Goal: Feedback & Contribution: Contribute content

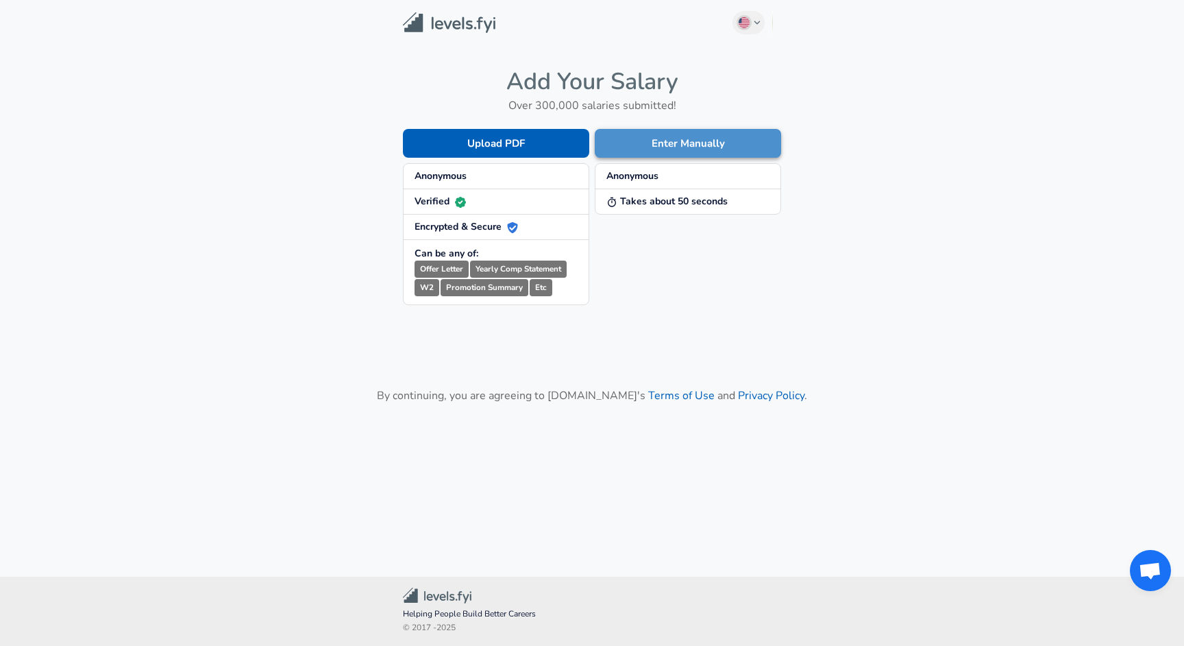
click at [690, 145] on button "Enter Manually" at bounding box center [688, 143] width 186 height 29
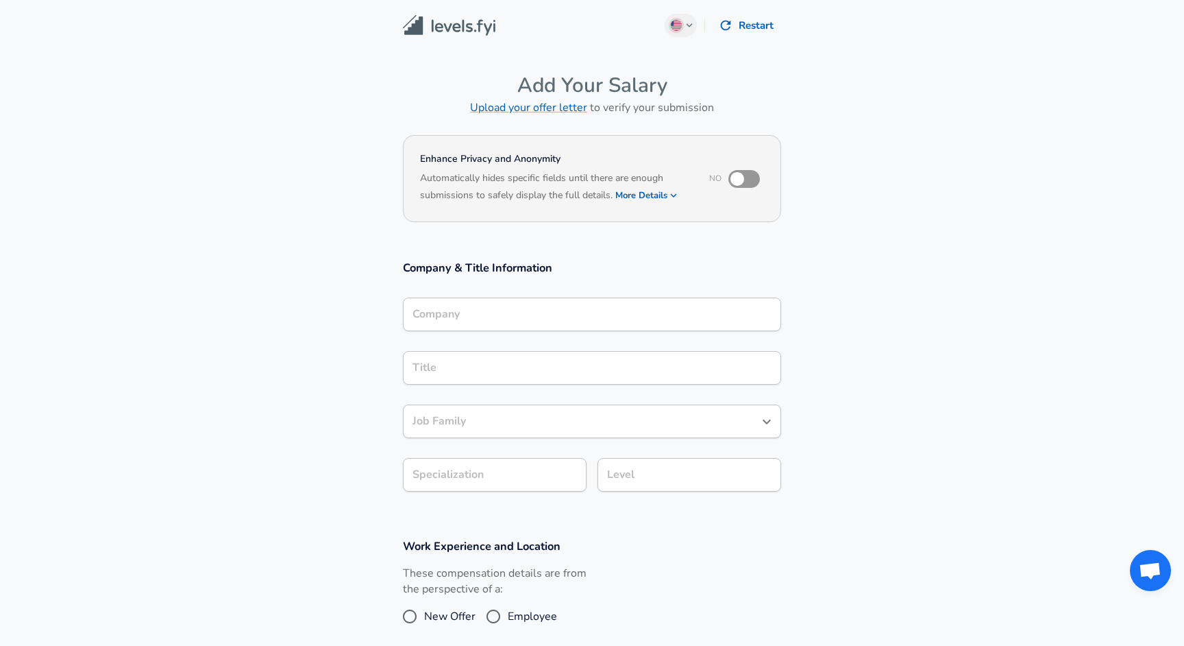
scroll to position [14, 0]
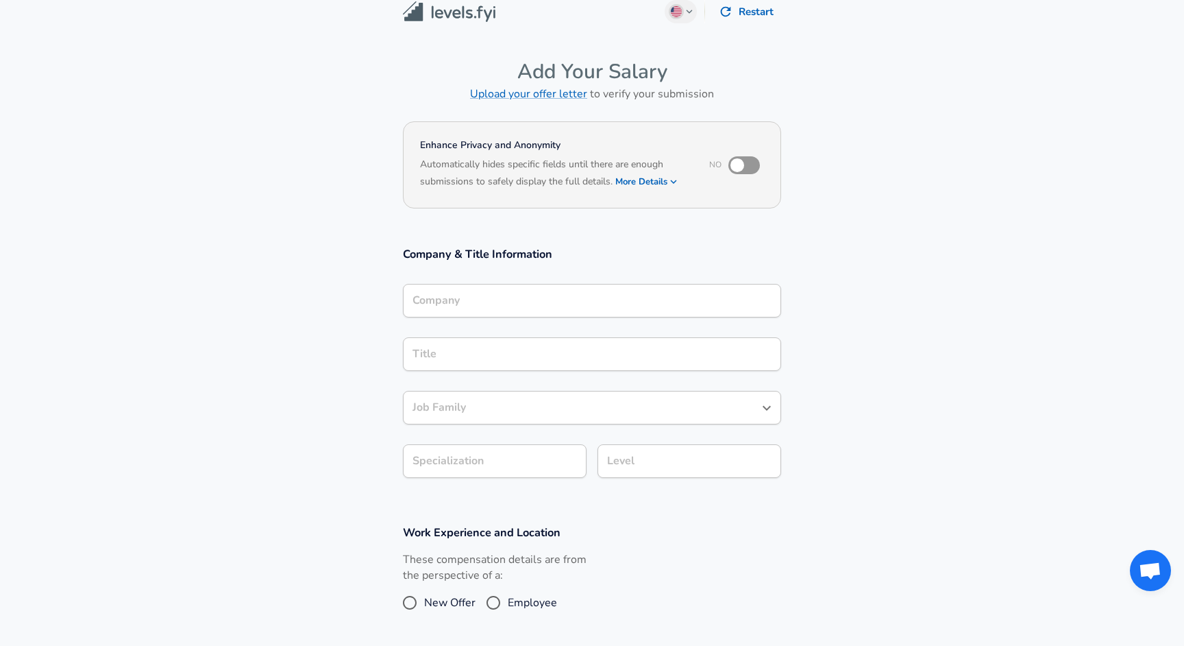
click at [547, 317] on div "Company" at bounding box center [592, 301] width 378 height 34
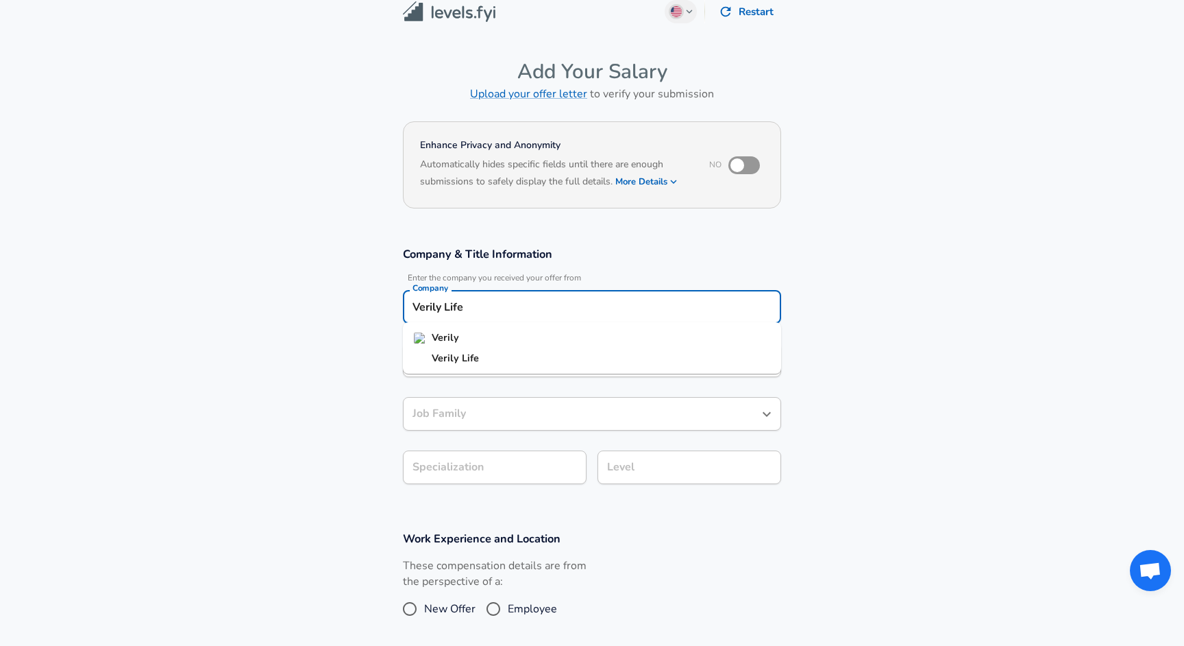
click at [538, 334] on li "Verily" at bounding box center [592, 338] width 378 height 21
type input "Verily"
click at [512, 367] on div "Title" at bounding box center [592, 360] width 378 height 34
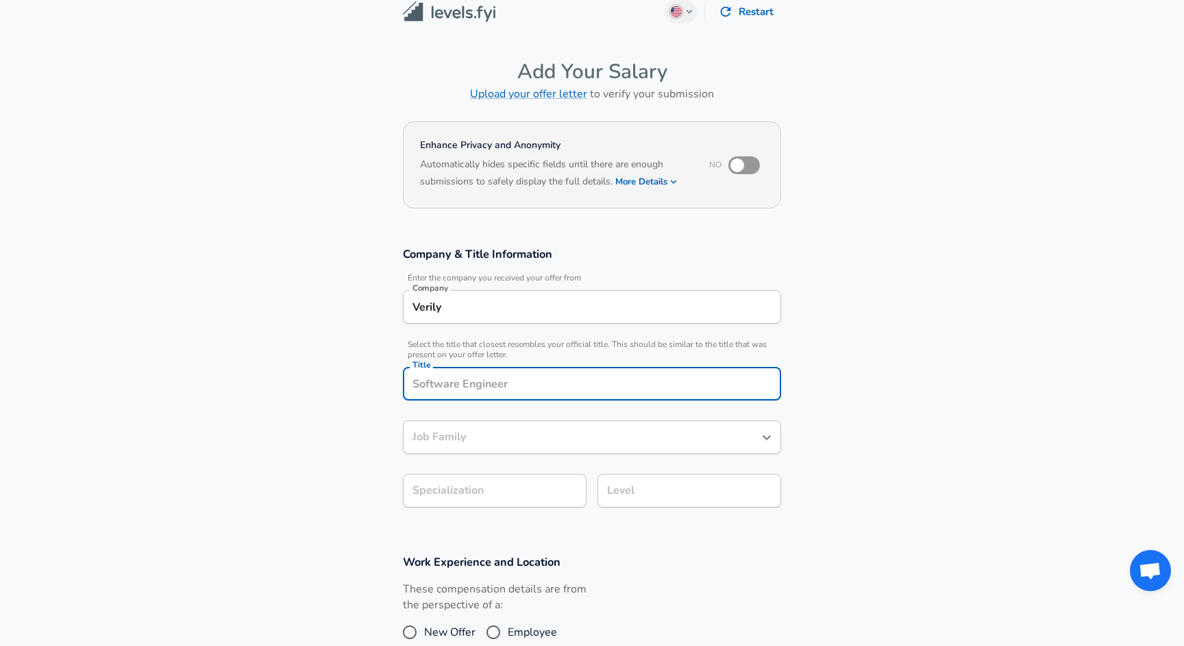
scroll to position [41, 0]
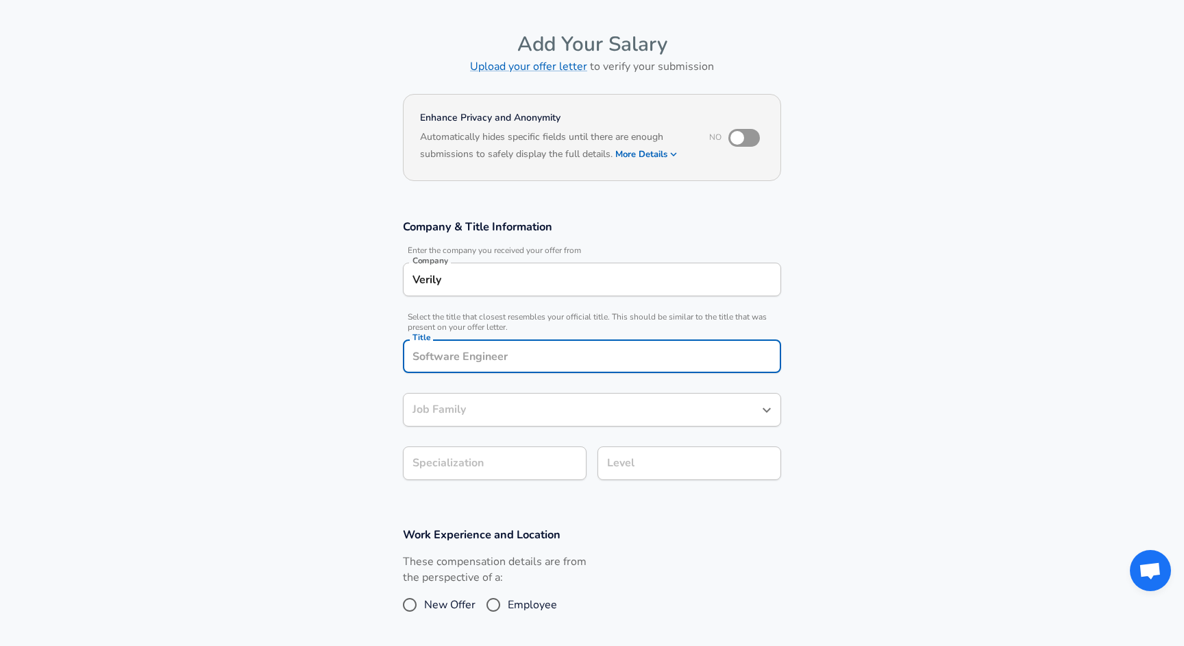
click at [518, 350] on input "Title" at bounding box center [592, 355] width 366 height 21
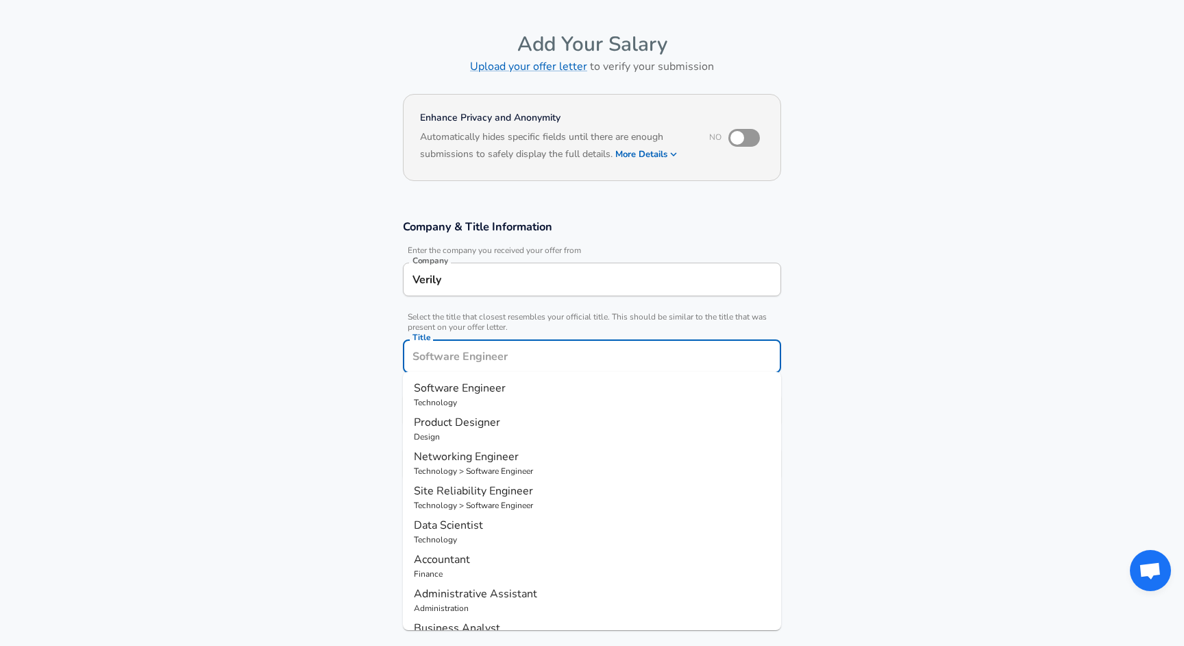
click at [507, 385] on p "Software Engineer" at bounding box center [592, 388] width 356 height 16
type input "Software Engineer"
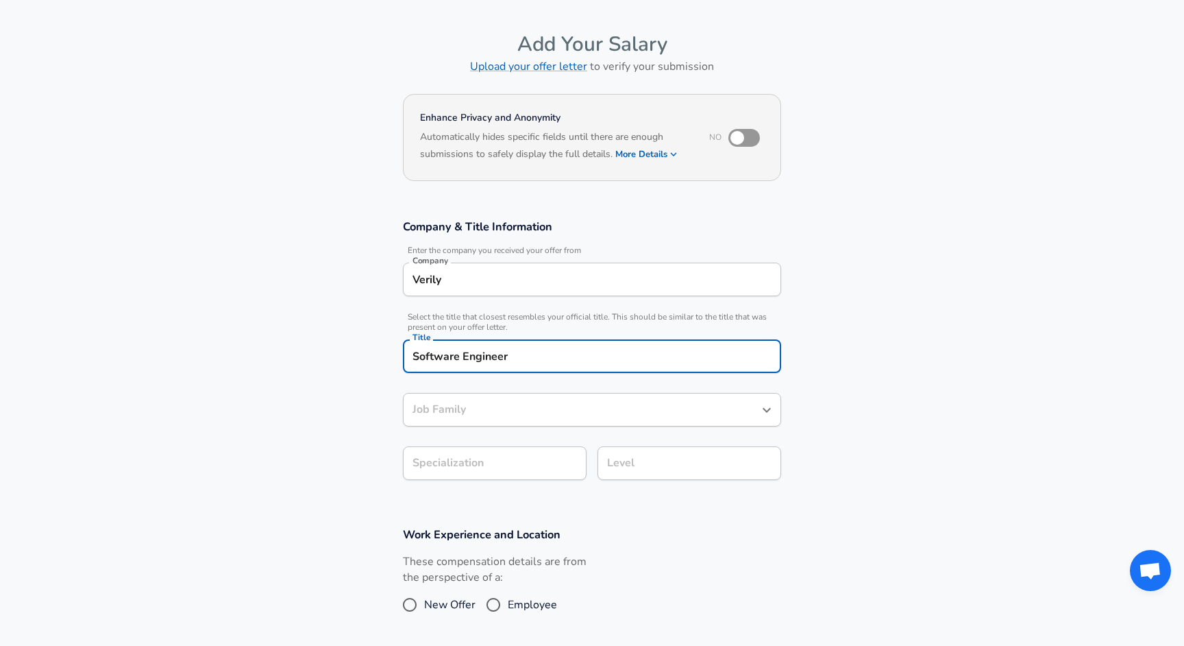
type input "Software Engineer"
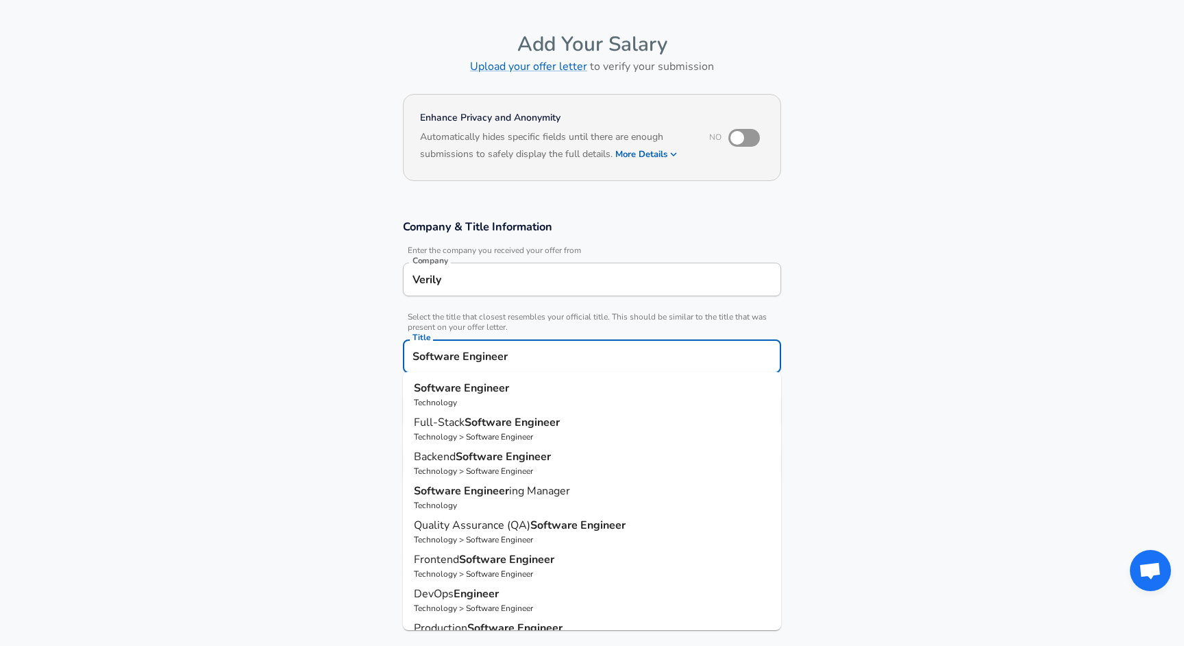
type input "Software Engineer"
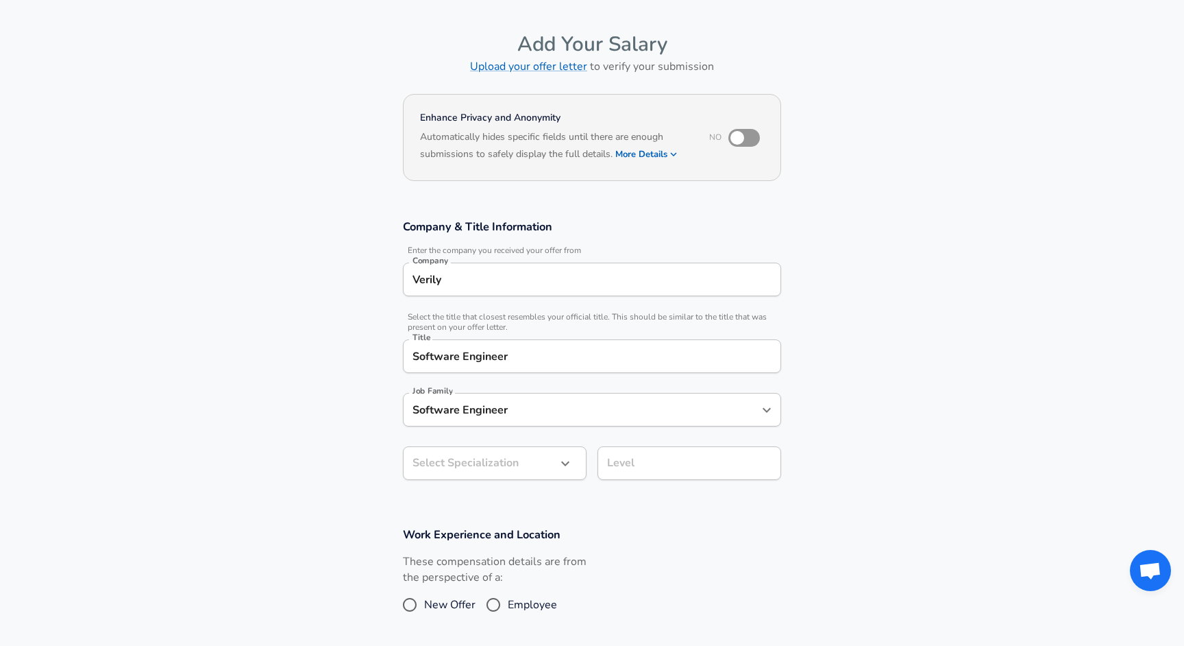
click at [244, 415] on section "Company & Title Information Enter the company you received your offer from Comp…" at bounding box center [592, 357] width 1184 height 308
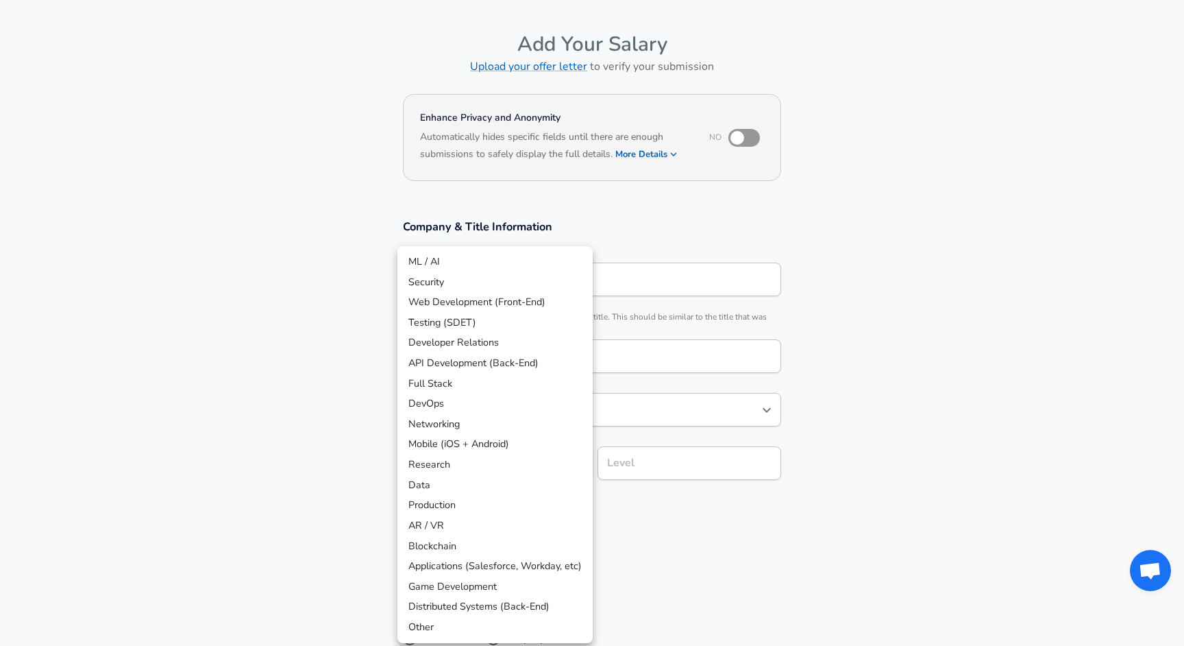
scroll to position [82, 0]
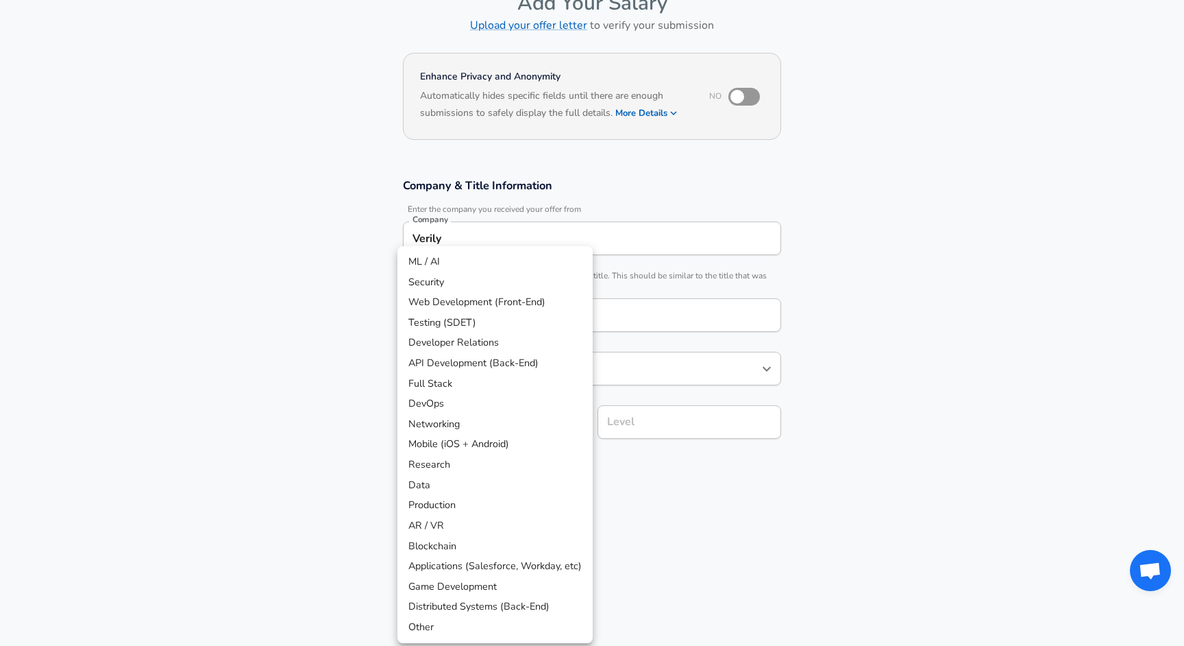
click at [491, 466] on body "English ([GEOGRAPHIC_DATA]) Change Restart Add Your Salary Upload your offer le…" at bounding box center [592, 241] width 1184 height 646
click at [489, 350] on li "Developer Relations" at bounding box center [495, 342] width 195 height 21
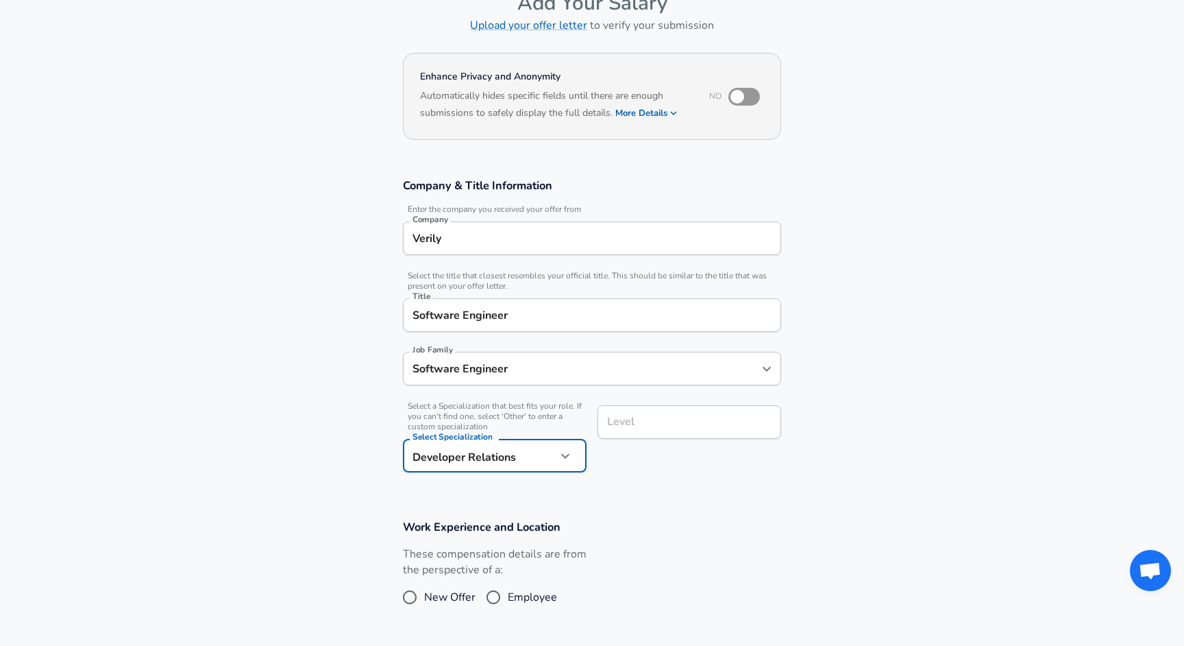
click at [490, 448] on body "English ([GEOGRAPHIC_DATA]) Change Restart Add Your Salary Upload your offer le…" at bounding box center [592, 241] width 1184 height 646
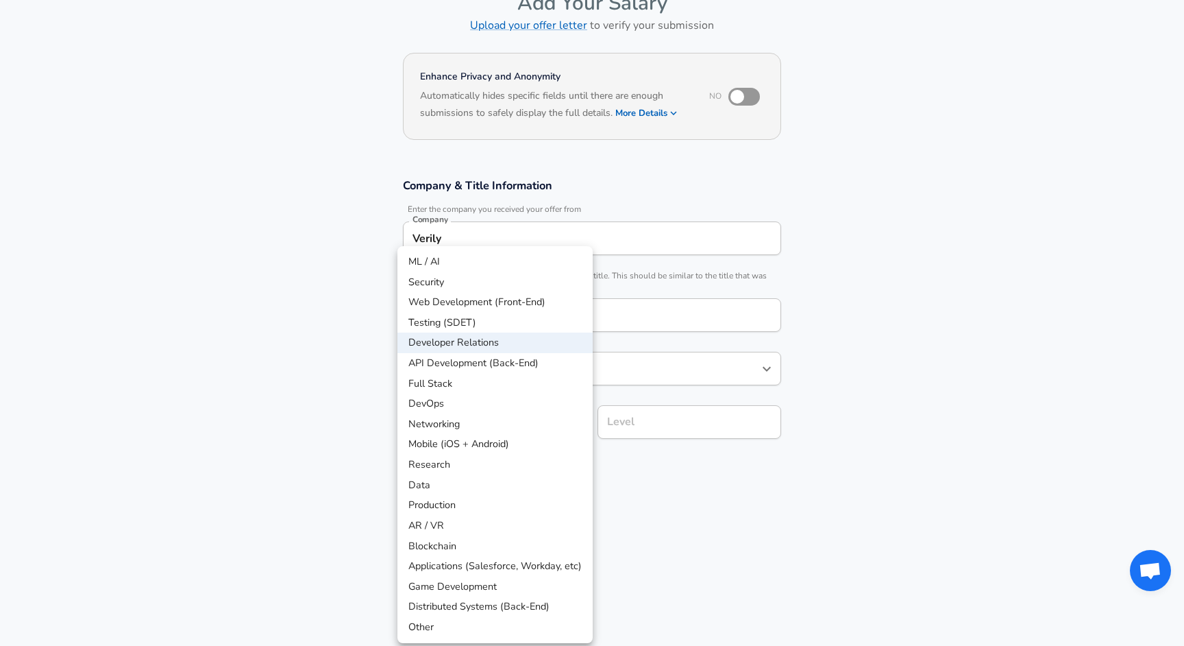
click at [517, 361] on li "API Development (Back-End)" at bounding box center [495, 363] width 195 height 21
type input "API Development (Back-End)"
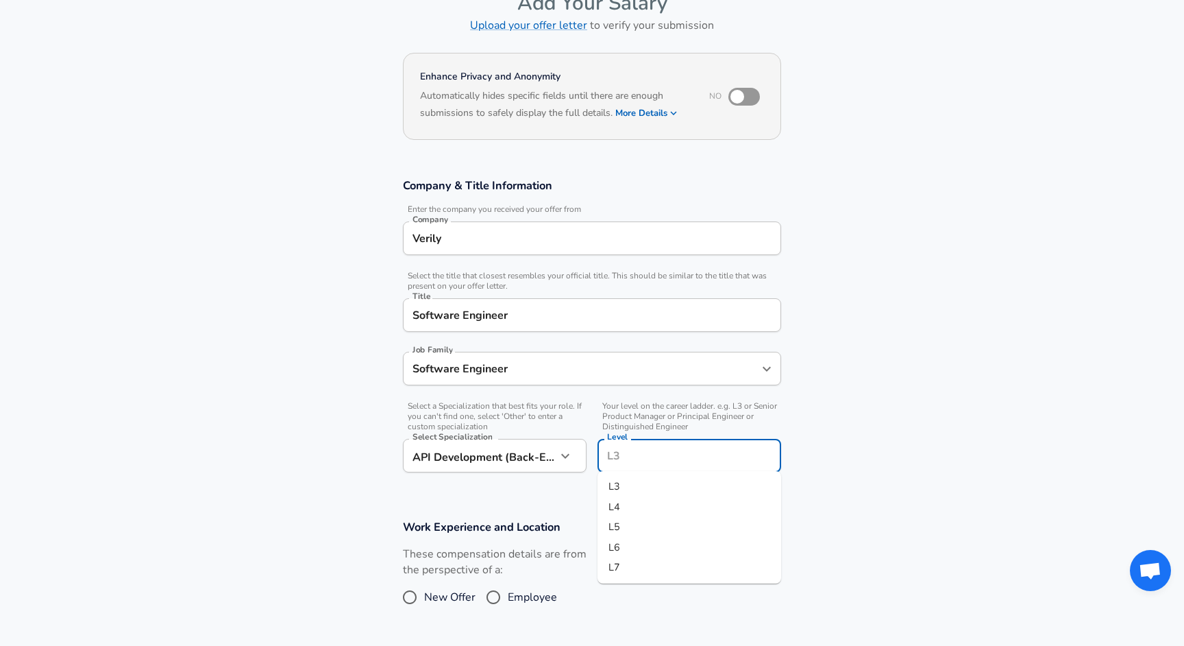
scroll to position [110, 0]
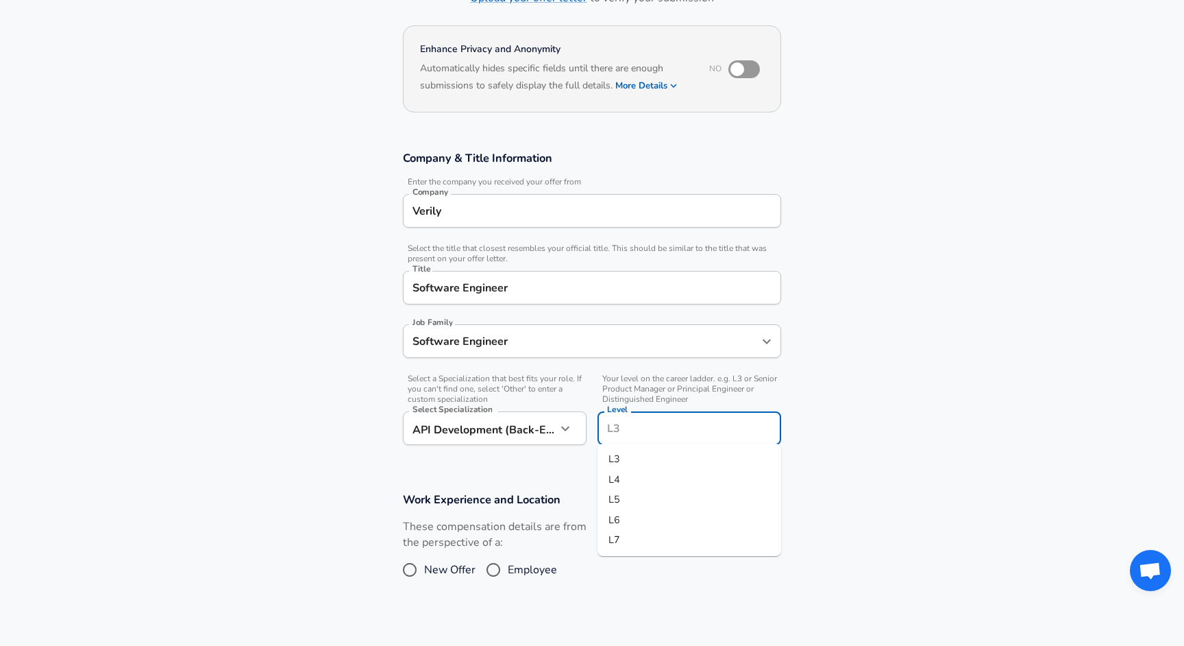
click at [685, 424] on input "Level" at bounding box center [689, 427] width 171 height 21
click at [628, 463] on li "L3" at bounding box center [690, 459] width 184 height 21
type input "L3"
click at [627, 463] on section "Company & Title Information Enter the company you received your offer from Comp…" at bounding box center [592, 304] width 1184 height 341
click at [498, 569] on input "Employee" at bounding box center [493, 570] width 29 height 22
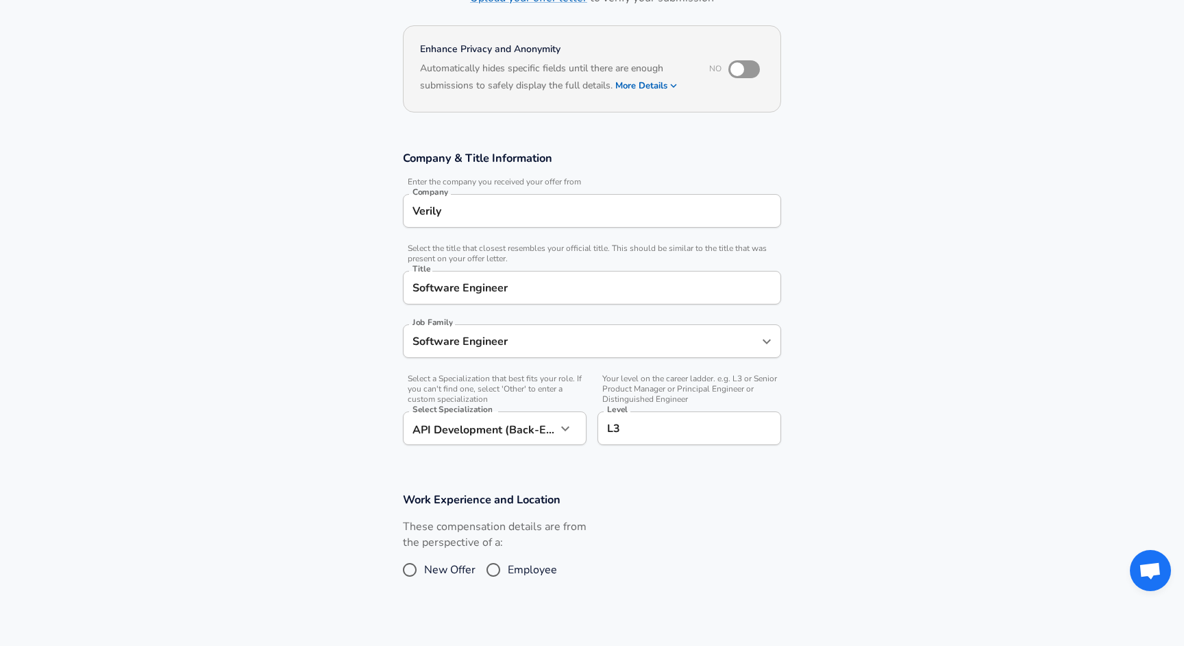
radio input "true"
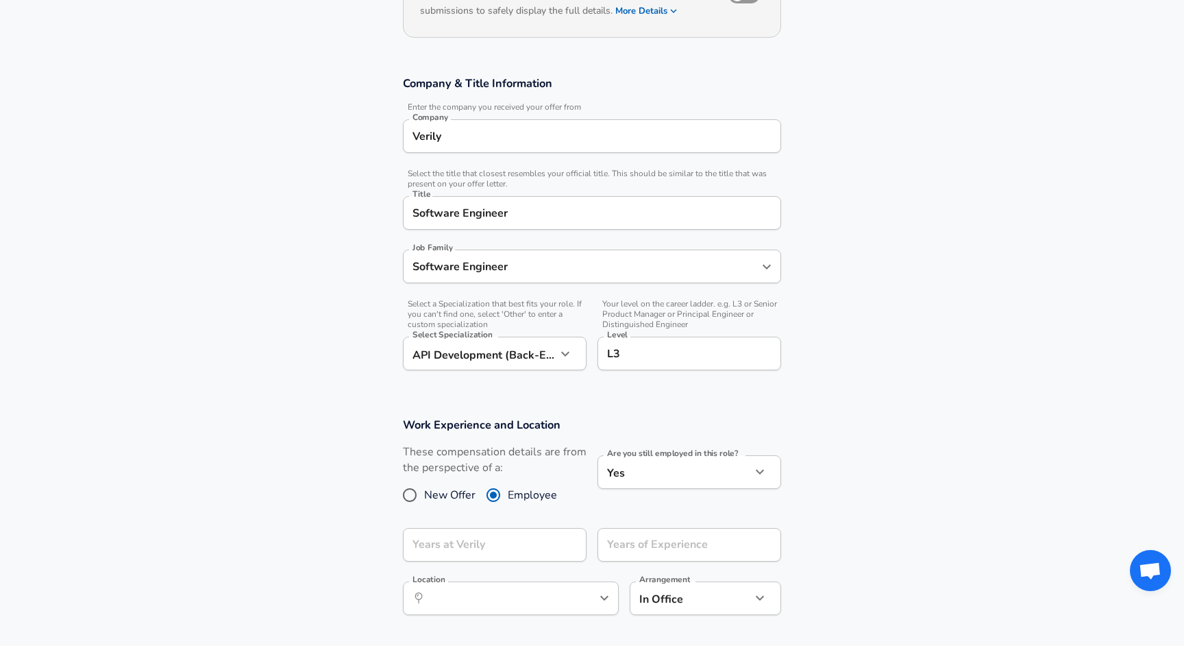
scroll to position [224, 0]
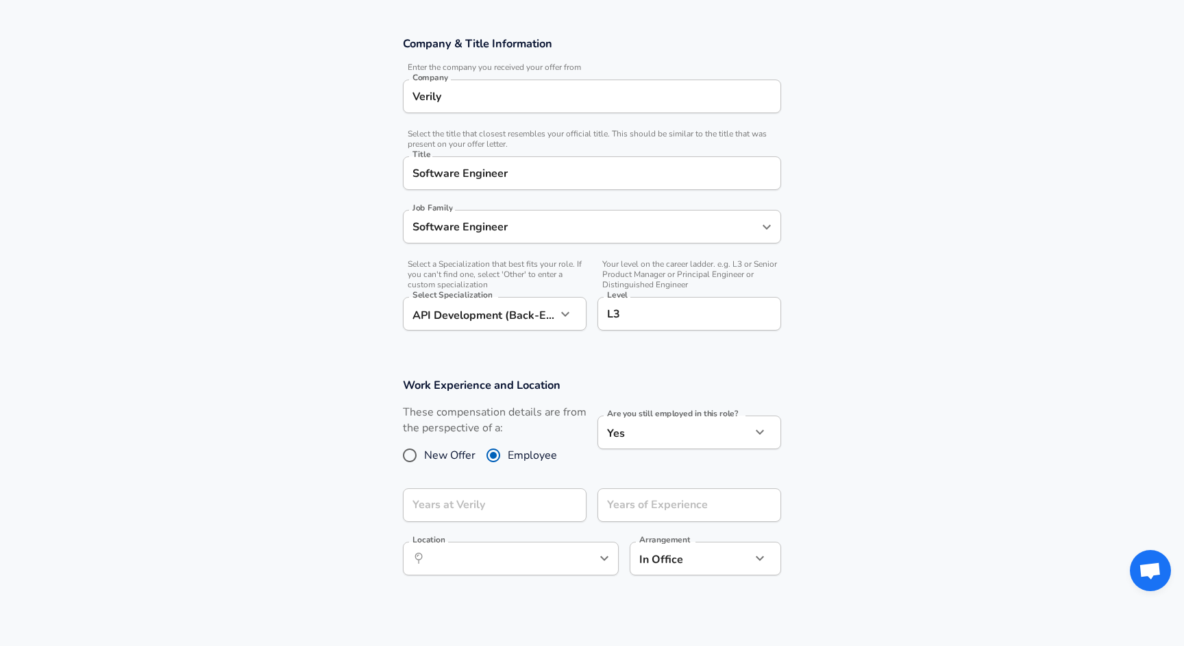
click at [631, 422] on body "English ([GEOGRAPHIC_DATA]) Change Restart Add Your Salary Upload your offer le…" at bounding box center [592, 99] width 1184 height 646
click at [619, 467] on li "No" at bounding box center [690, 462] width 184 height 21
type input "no"
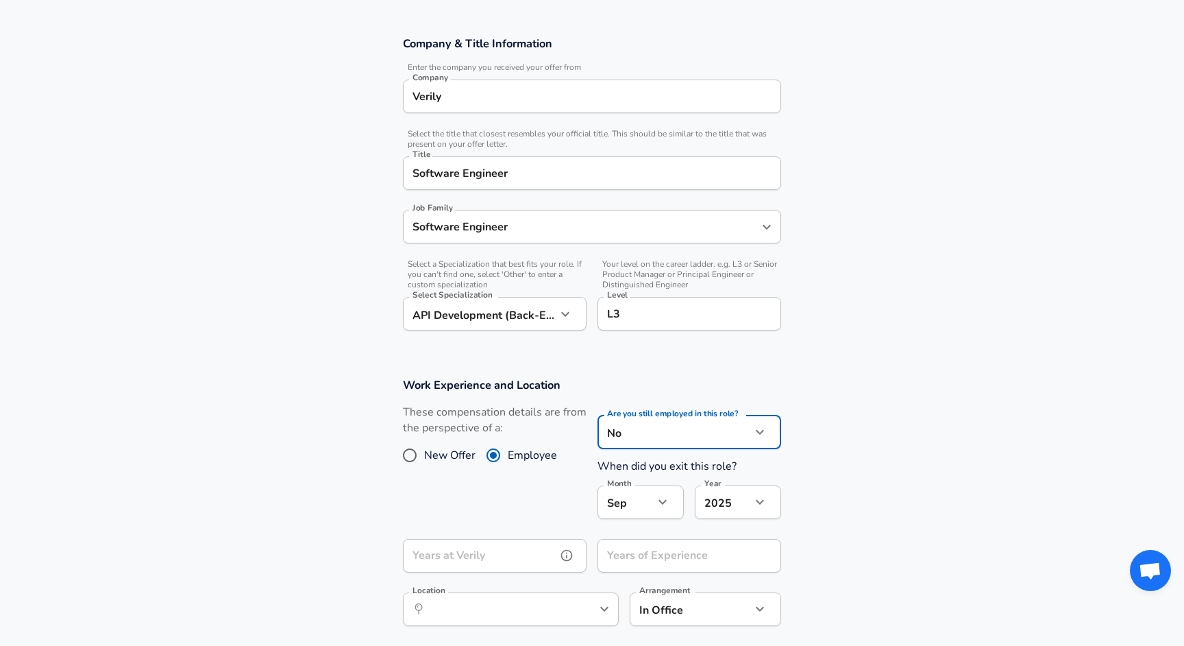
click at [461, 549] on input "Years at Verily" at bounding box center [480, 556] width 154 height 34
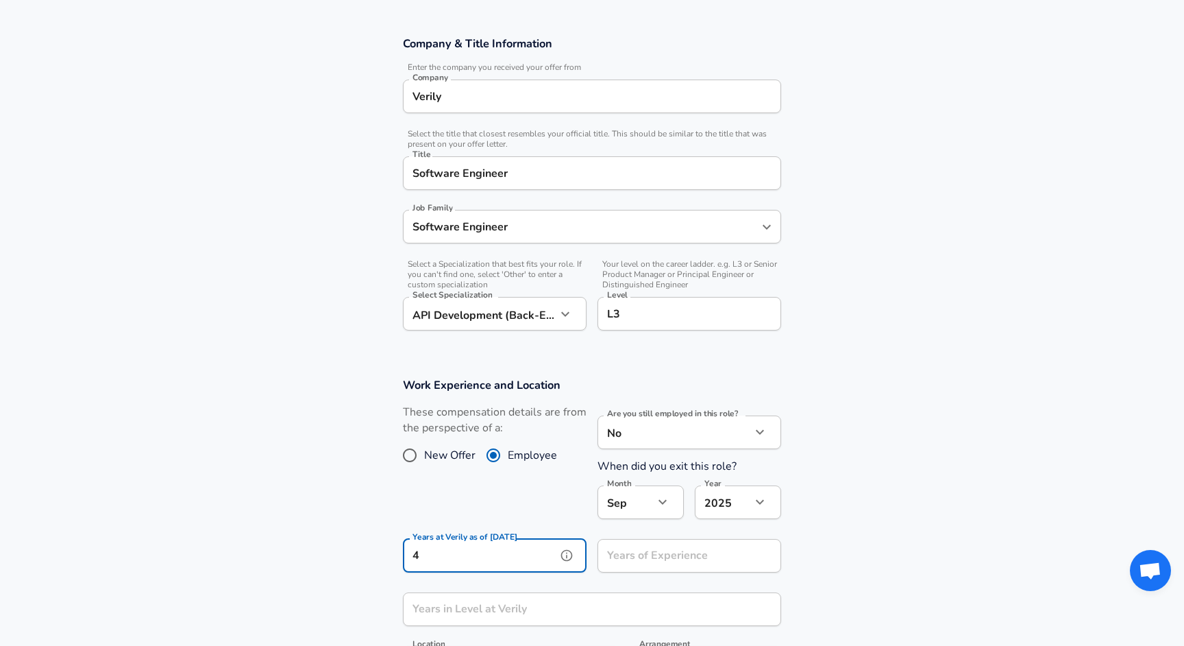
type input "4"
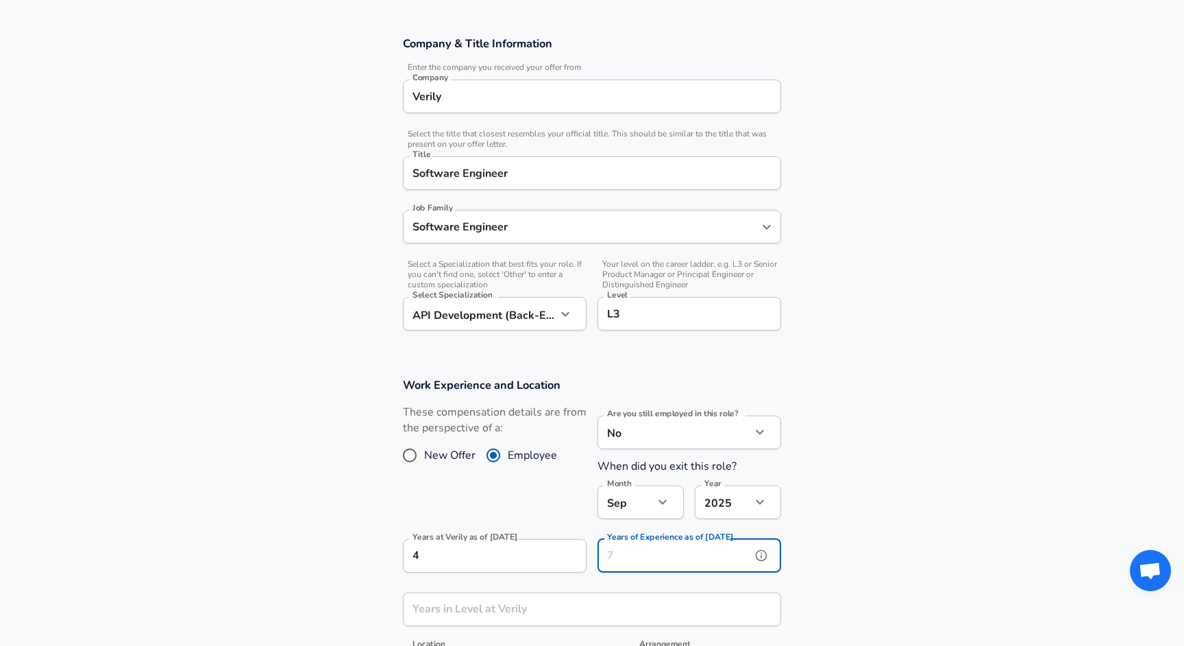
click at [638, 548] on input "Years of Experience as of [DATE]" at bounding box center [675, 556] width 154 height 34
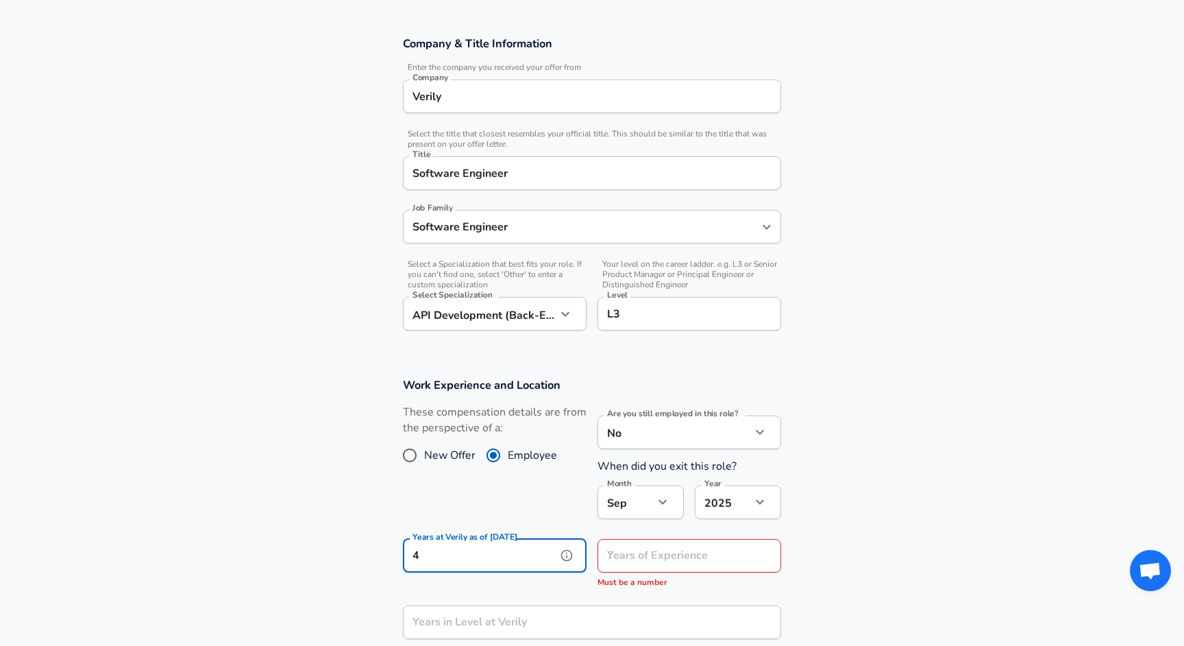
click at [550, 557] on input "4" at bounding box center [480, 556] width 154 height 34
click at [672, 554] on input "Years of Experience" at bounding box center [675, 556] width 154 height 34
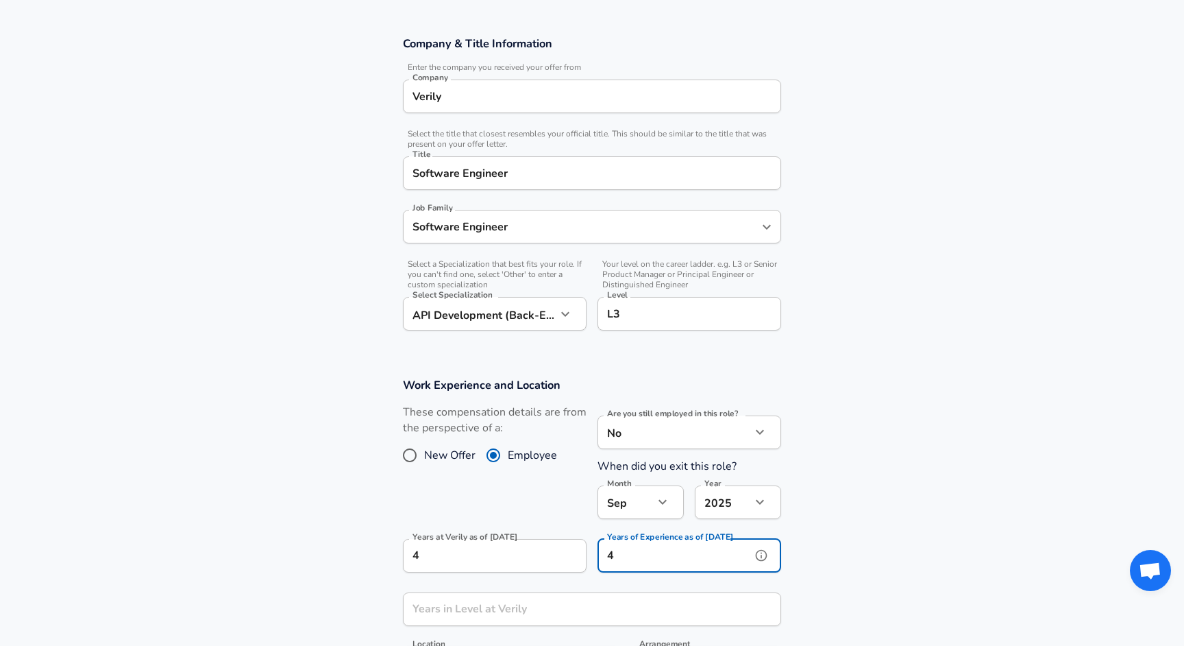
type input "4"
click at [420, 523] on div "These compensation details are from the perspective of a: New Offer Employee" at bounding box center [489, 465] width 195 height 123
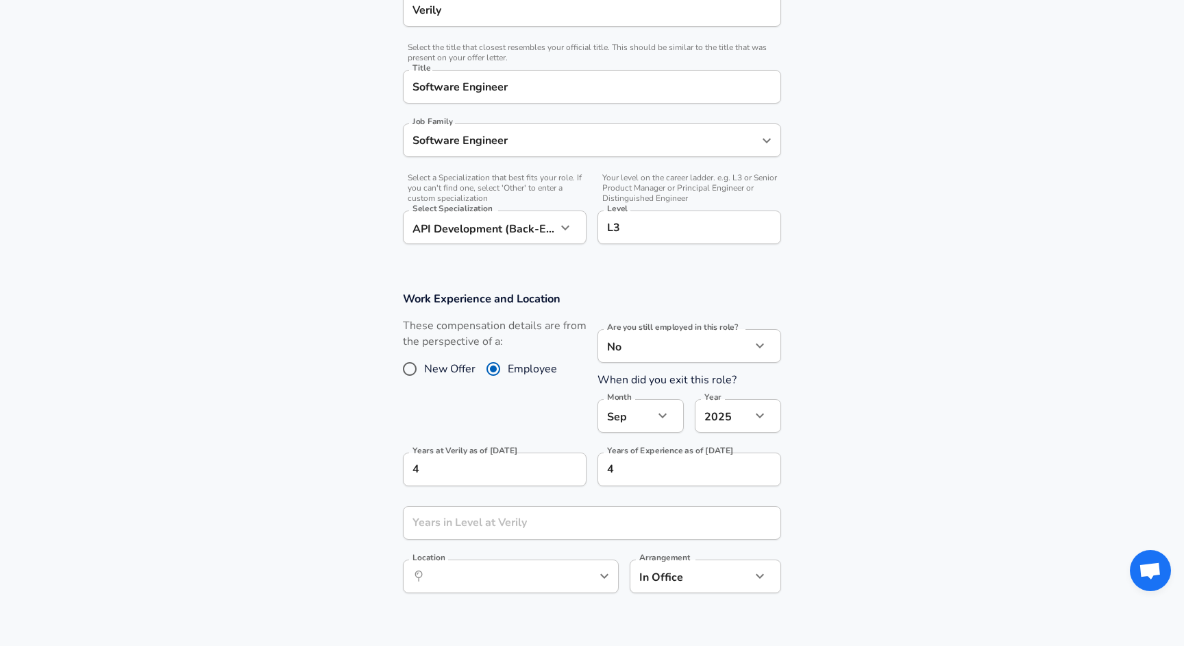
scroll to position [335, 0]
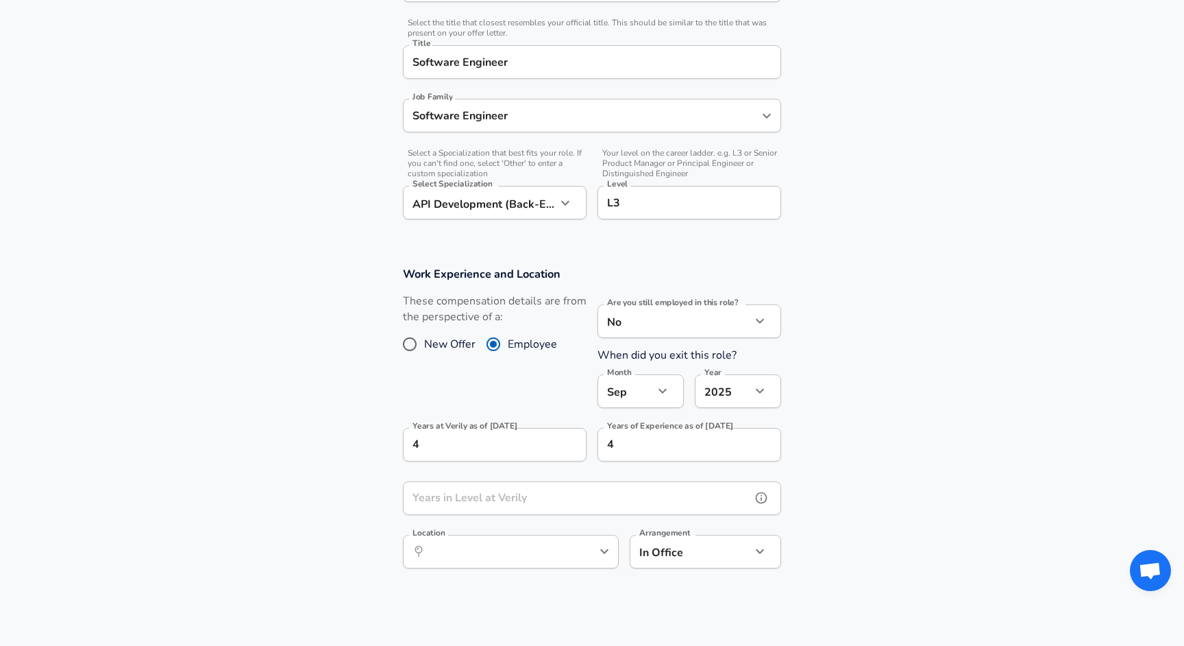
click at [480, 494] on input "Years in Level at Verily" at bounding box center [577, 498] width 348 height 34
type input "4"
click at [302, 537] on section "Work Experience and Location These compensation details are from the perspectiv…" at bounding box center [592, 424] width 1184 height 348
click at [517, 574] on div "Location ​ Location" at bounding box center [511, 550] width 216 height 53
click at [517, 561] on div "​ Location" at bounding box center [511, 552] width 216 height 34
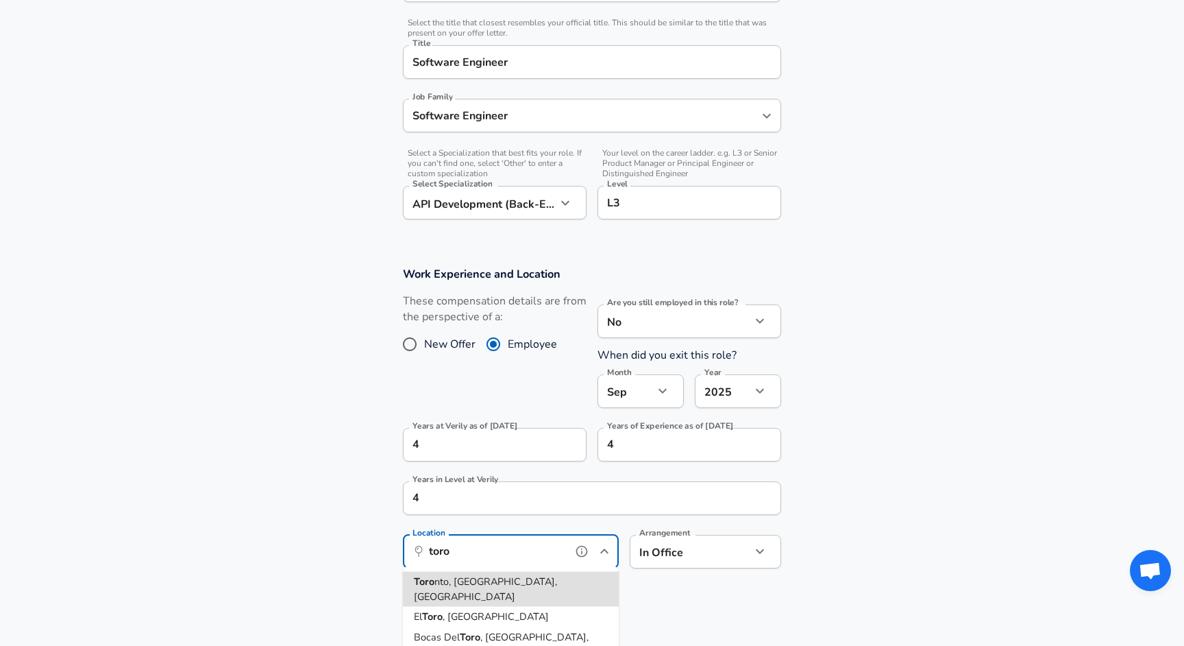
type input "[GEOGRAPHIC_DATA], [GEOGRAPHIC_DATA], [GEOGRAPHIC_DATA]"
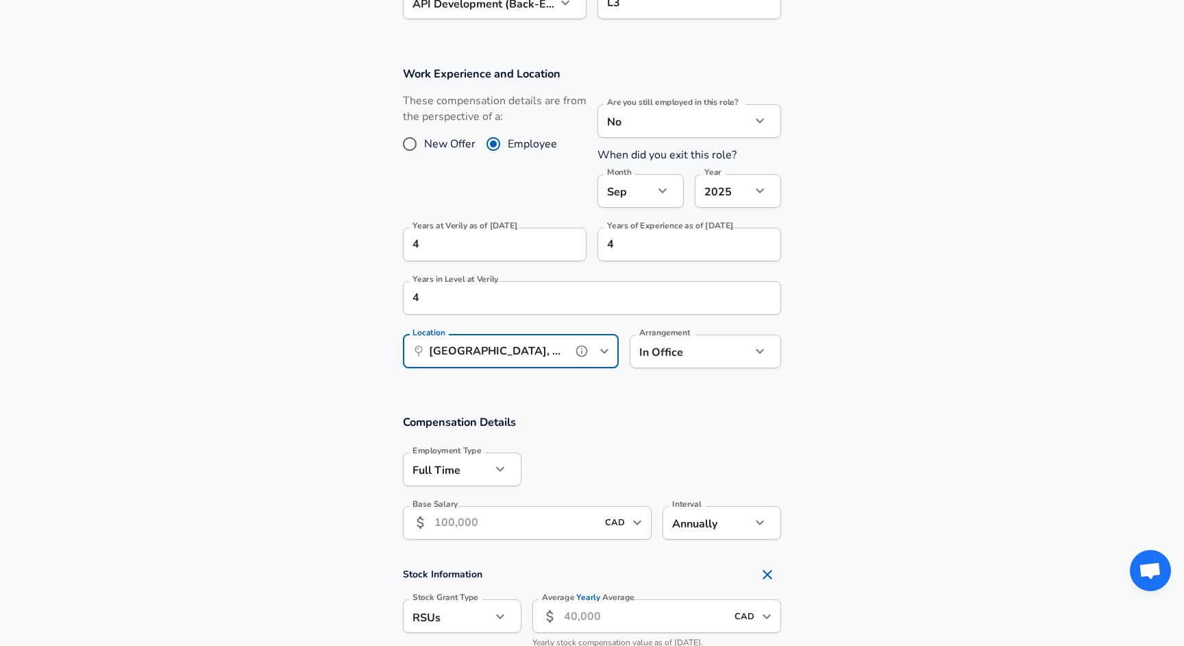
scroll to position [541, 0]
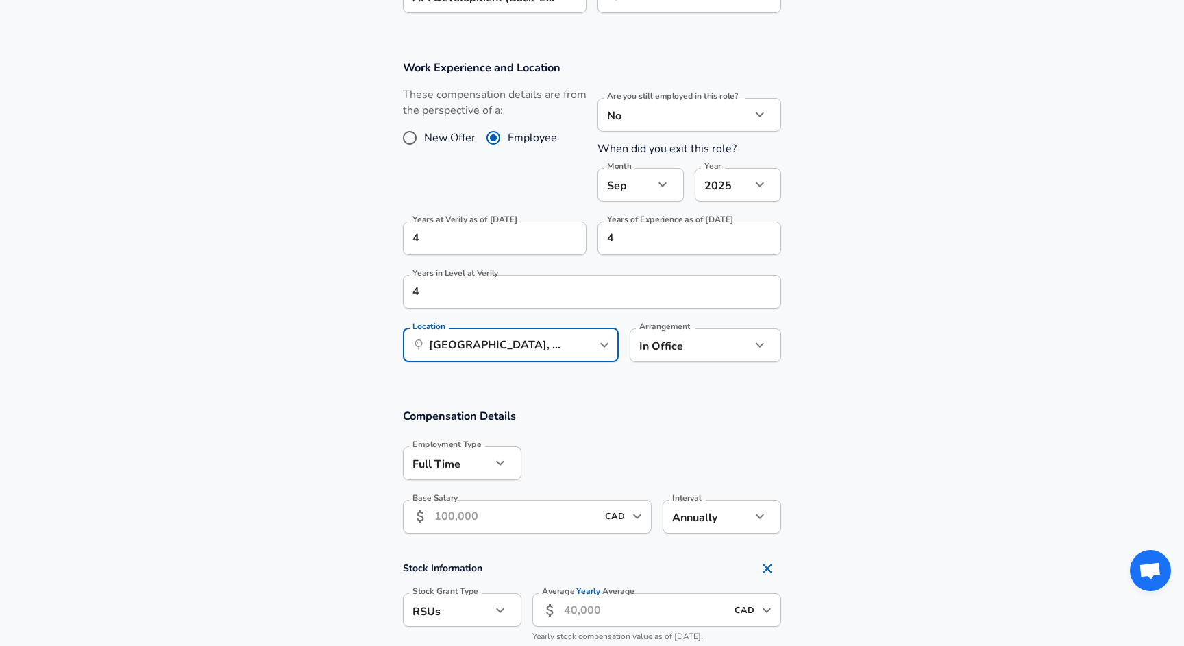
click at [546, 511] on input "Base Salary" at bounding box center [516, 517] width 162 height 34
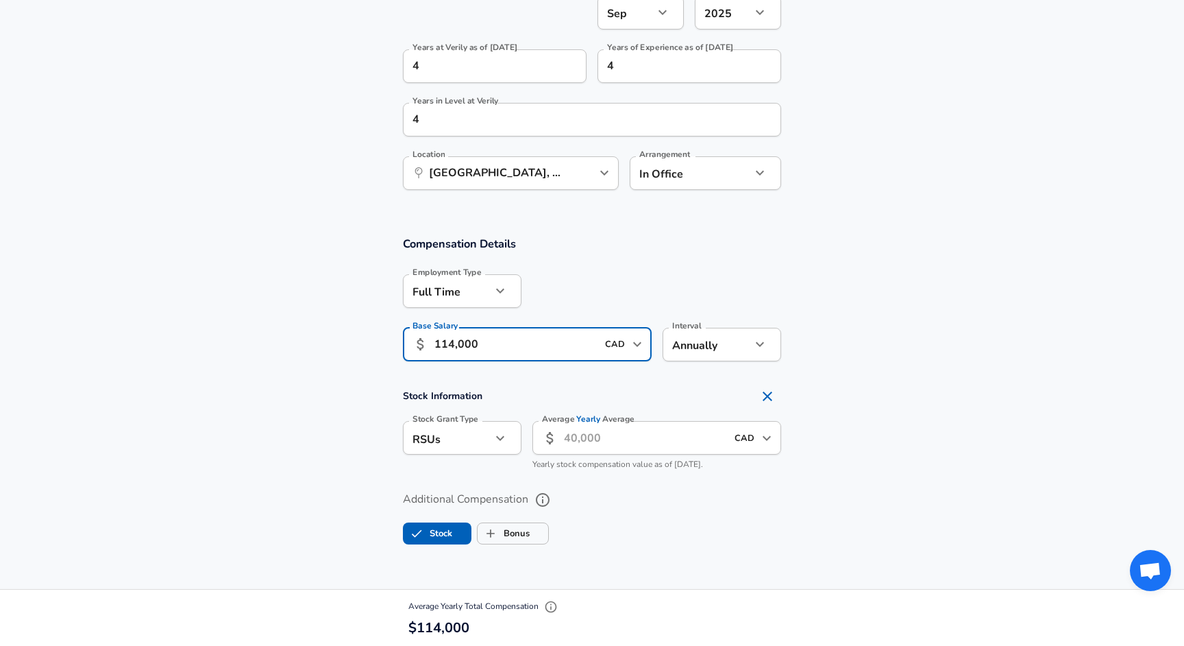
scroll to position [731, 0]
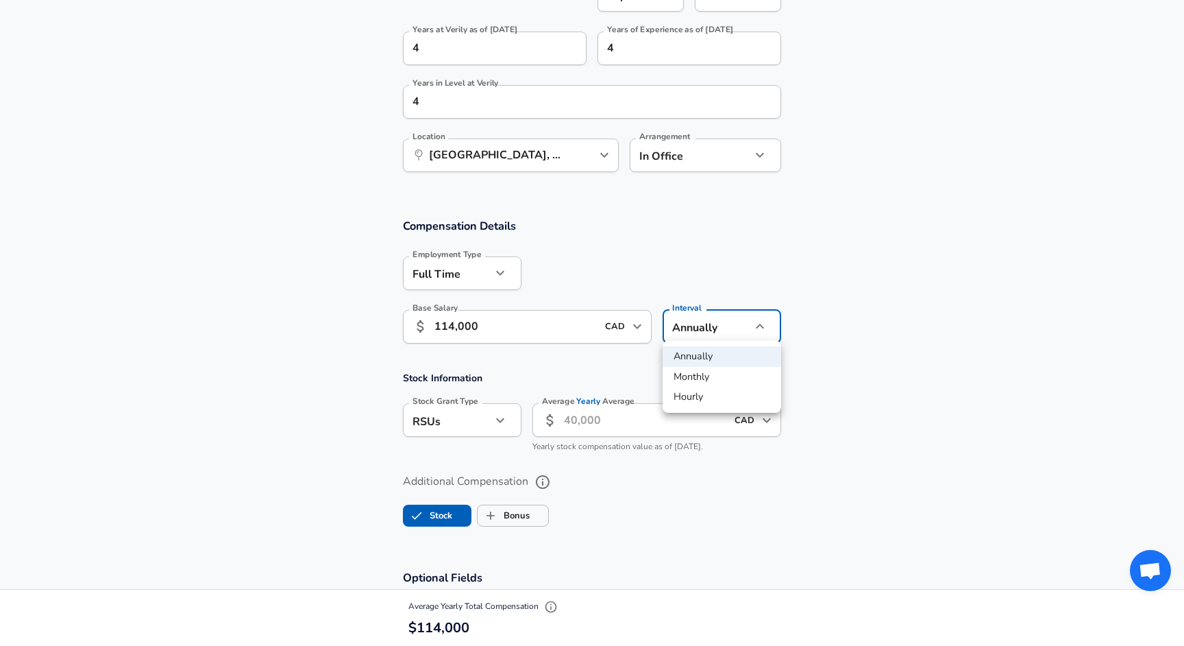
click at [682, 355] on li "Annually" at bounding box center [722, 356] width 119 height 21
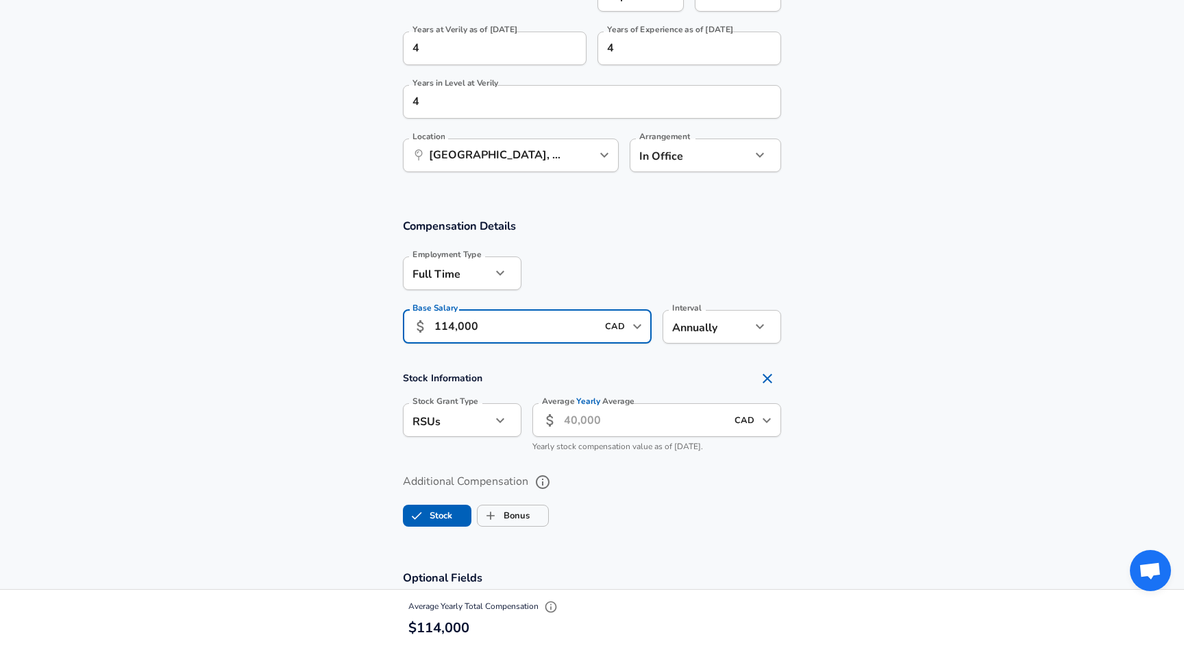
drag, startPoint x: 542, startPoint y: 323, endPoint x: 346, endPoint y: 298, distance: 197.6
click at [346, 298] on section "Compensation Details Employment Type [DEMOGRAPHIC_DATA] full_time Employment Ty…" at bounding box center [592, 285] width 1184 height 134
type input "114,000"
click at [520, 510] on label "Bonus" at bounding box center [504, 515] width 52 height 26
checkbox input "true"
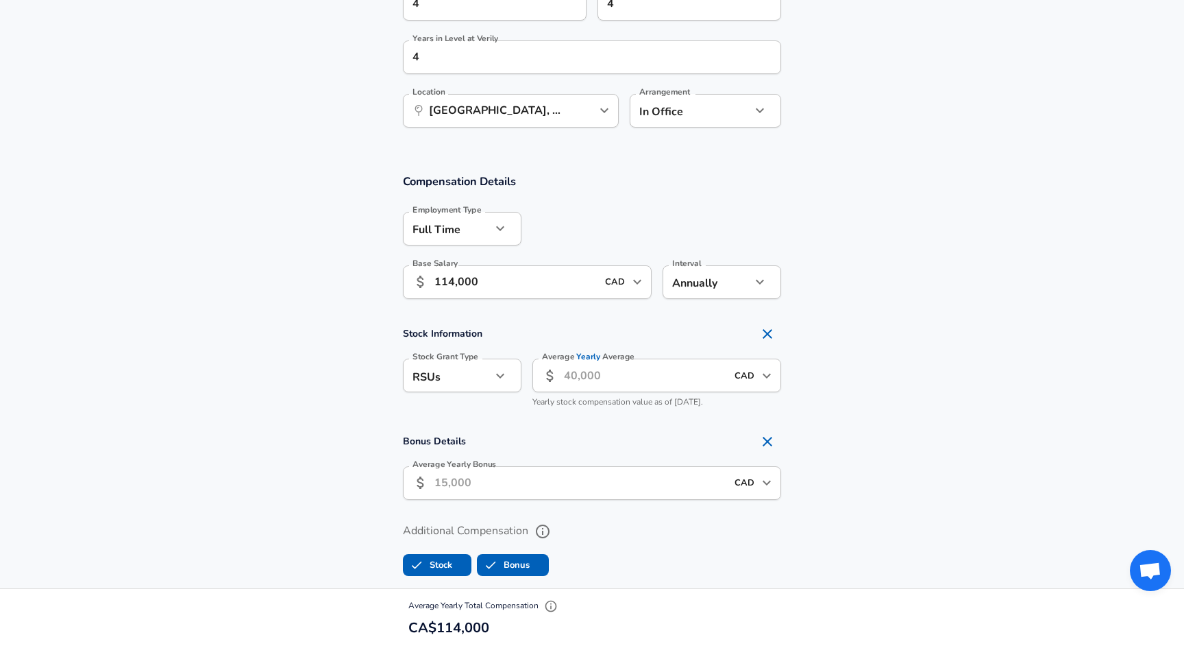
scroll to position [829, 0]
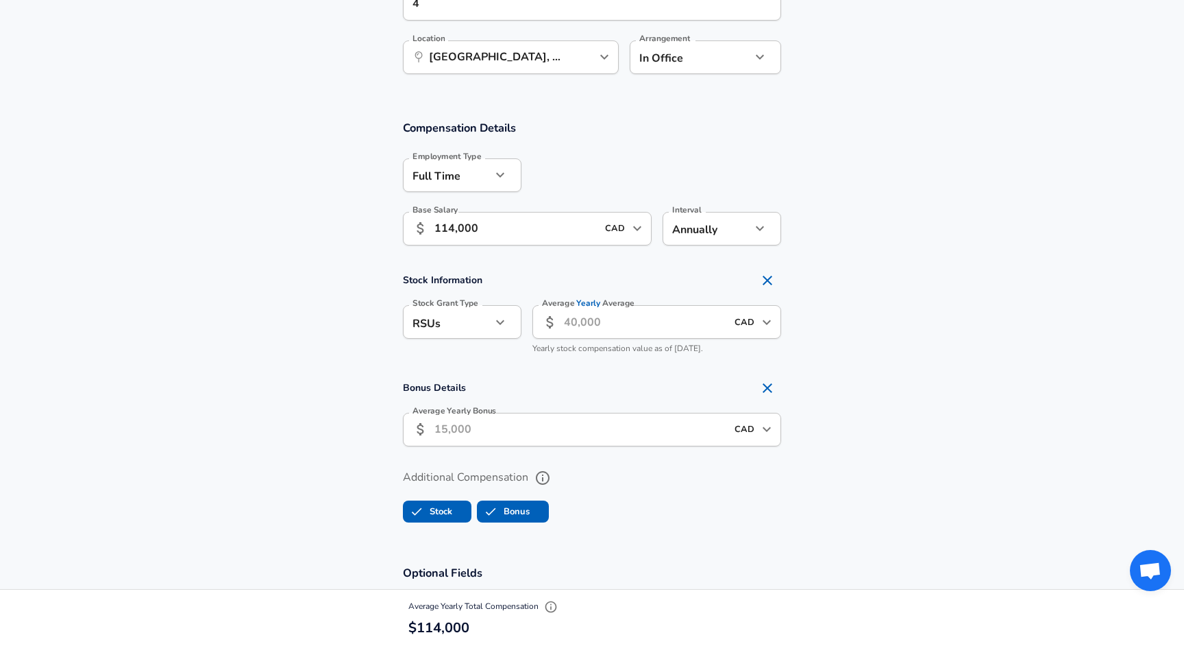
click at [766, 278] on icon "Remove Section" at bounding box center [767, 280] width 16 height 16
checkbox input "false"
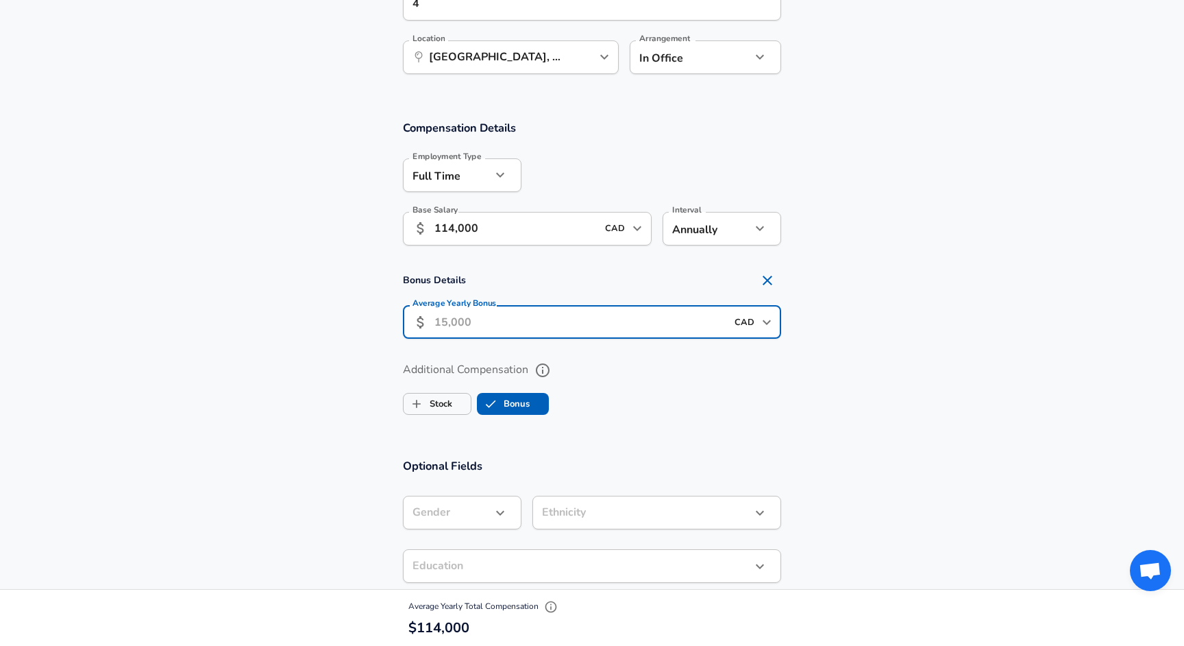
click at [620, 319] on input "Average Yearly Bonus" at bounding box center [581, 322] width 292 height 34
type input "17,000"
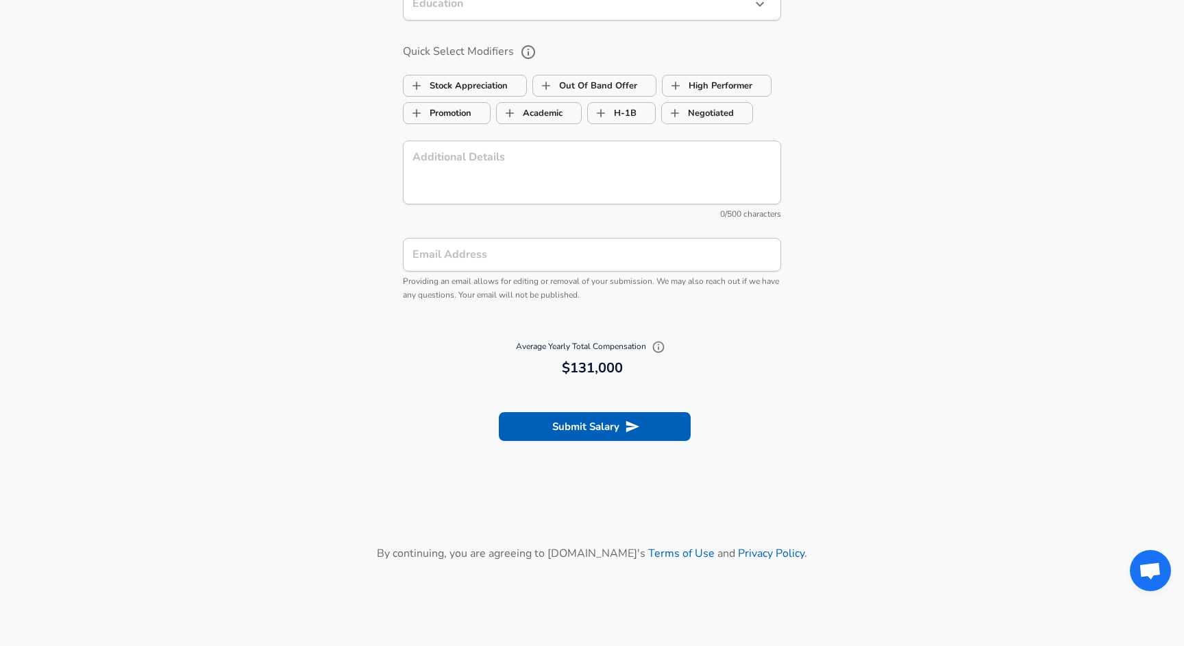
scroll to position [1451, 0]
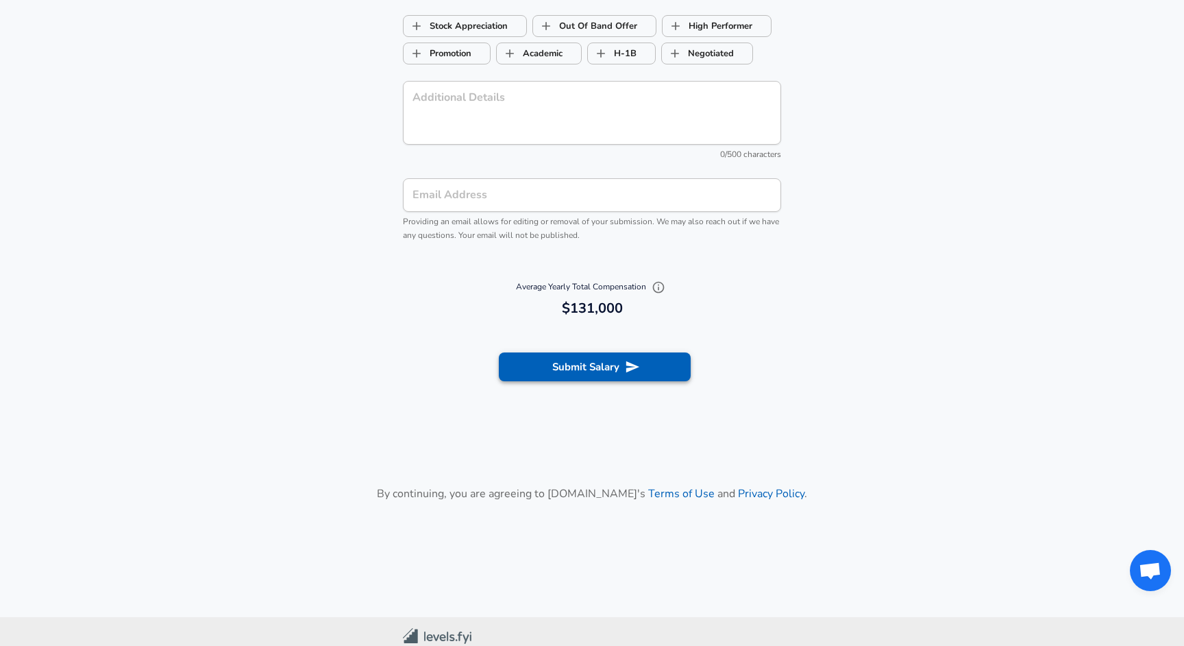
click at [578, 357] on button "Submit Salary" at bounding box center [595, 366] width 192 height 29
